Goal: Navigation & Orientation: Find specific page/section

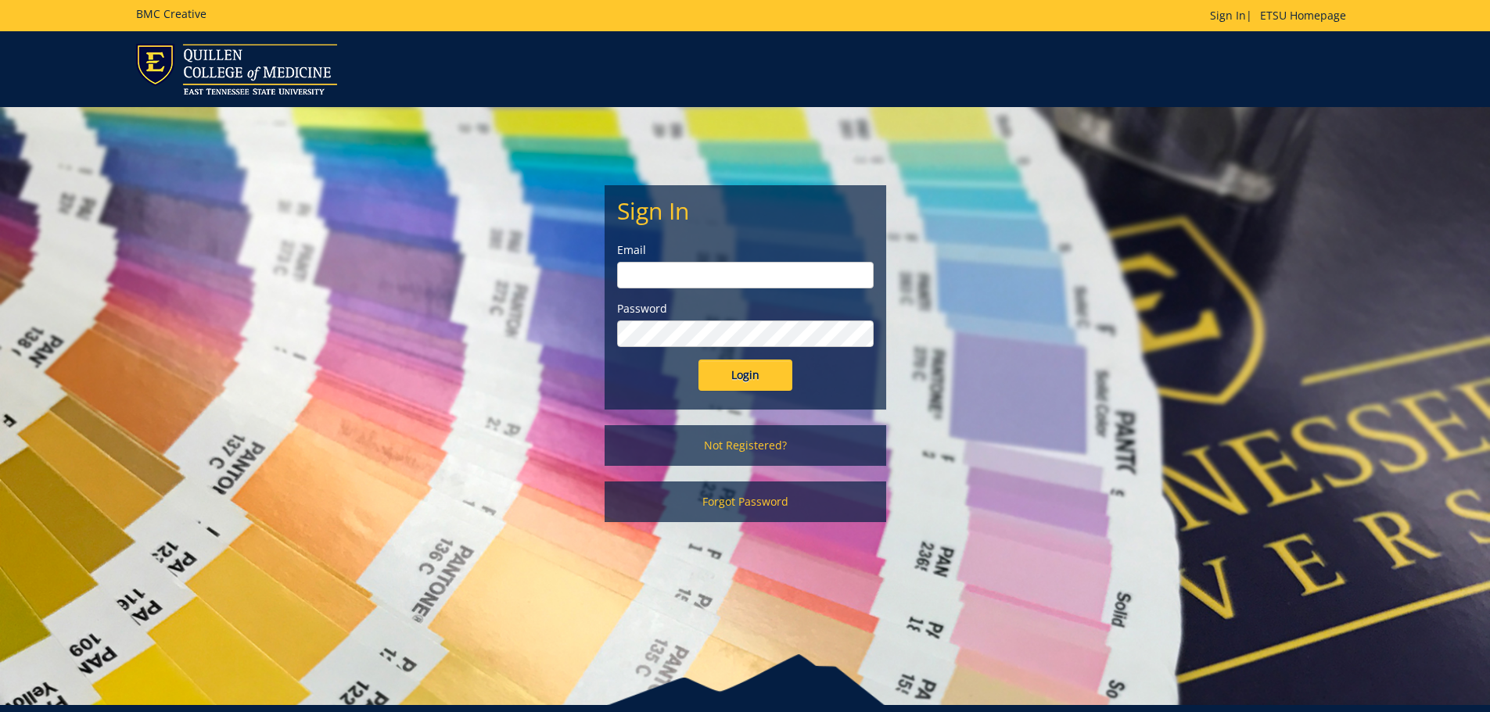
type input "mckeehan@etsu.edu"
click at [727, 379] on input "Login" at bounding box center [745, 375] width 94 height 31
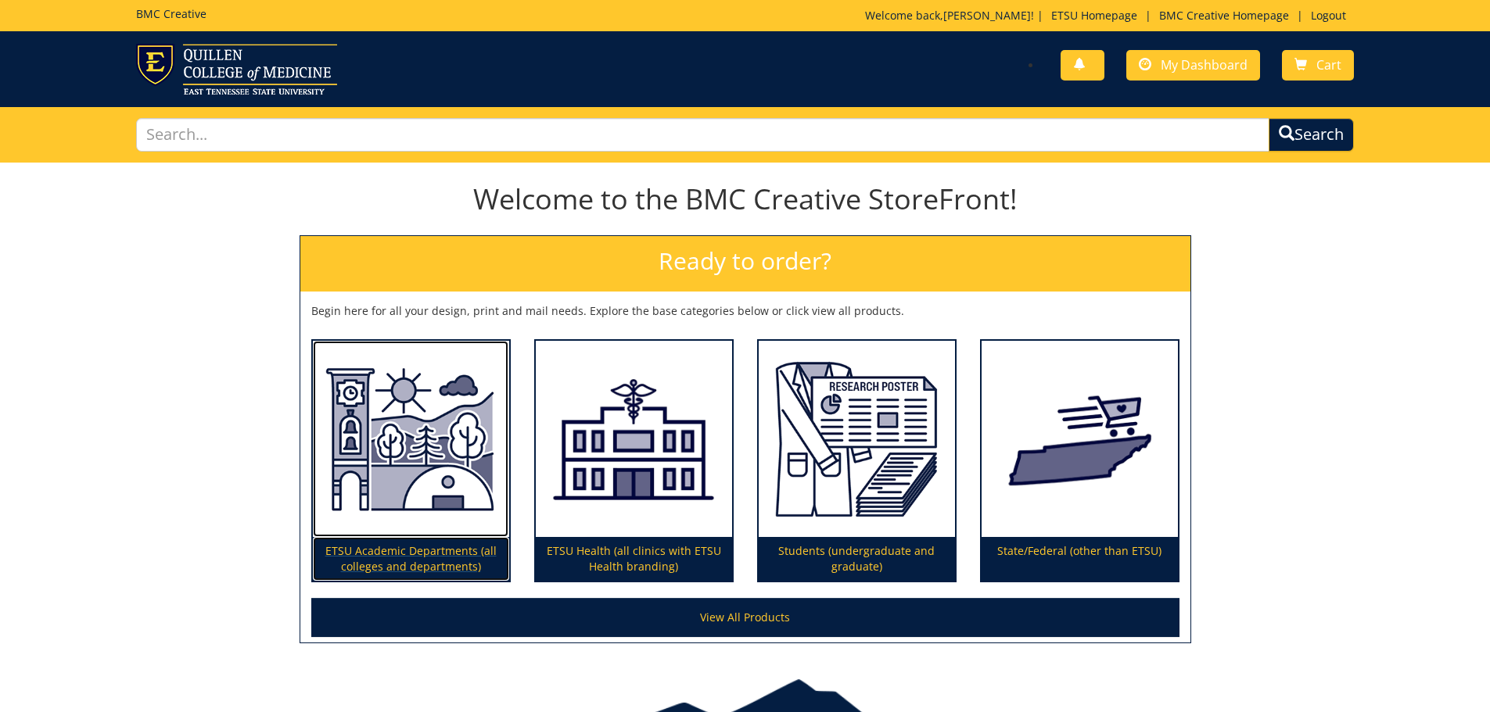
click at [434, 448] on img at bounding box center [411, 439] width 196 height 197
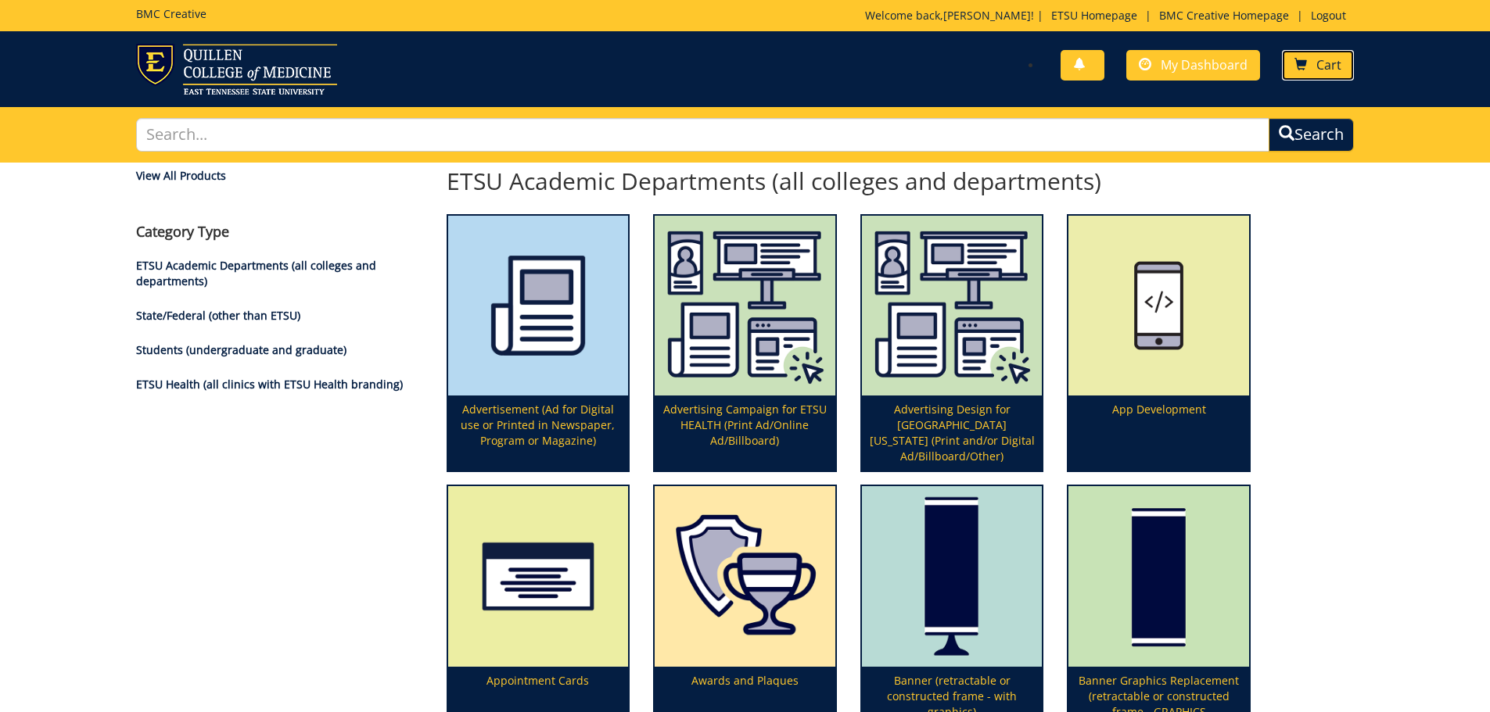
click at [1322, 69] on span "Cart" at bounding box center [1328, 64] width 25 height 17
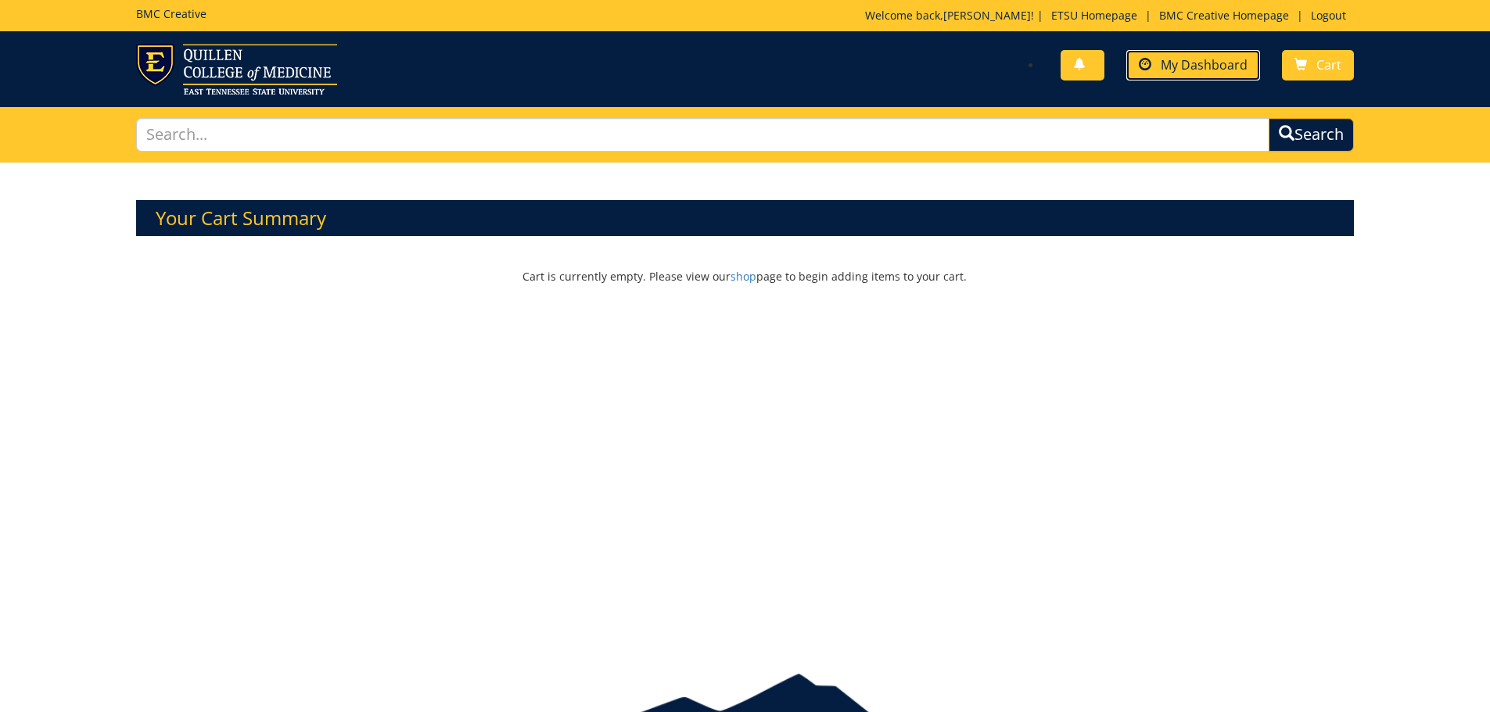
click at [1247, 68] on span "My Dashboard" at bounding box center [1203, 64] width 87 height 17
